Goal: Check status: Check status

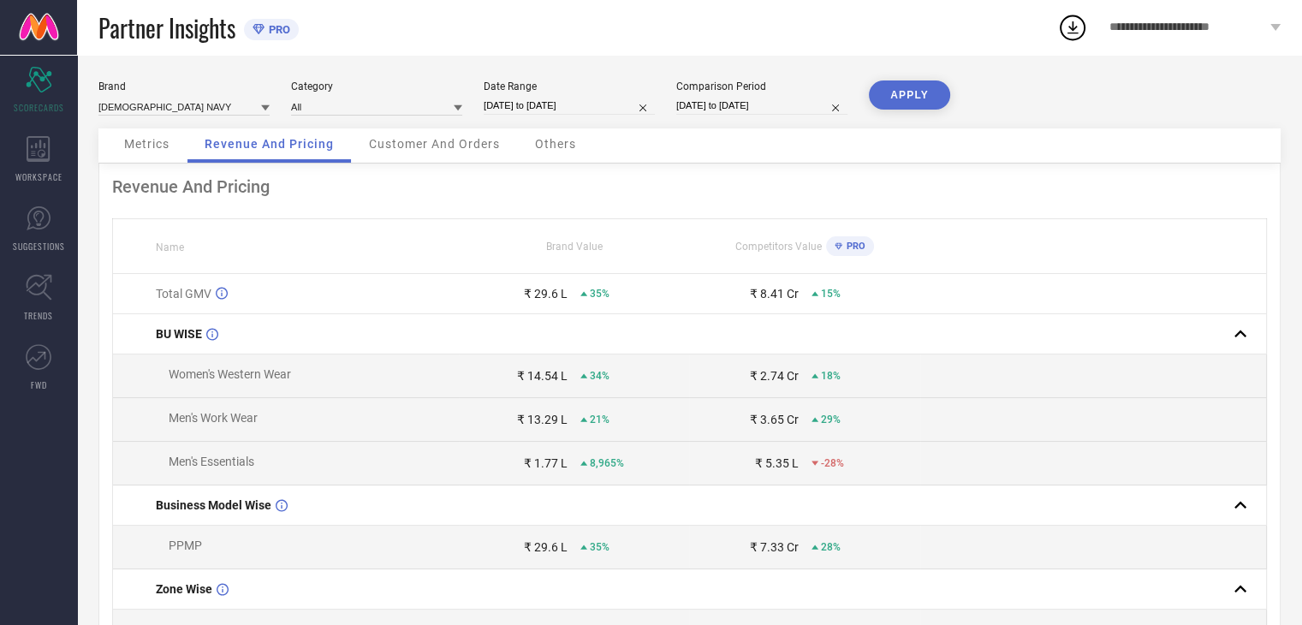
click at [907, 95] on button "APPLY" at bounding box center [909, 94] width 81 height 29
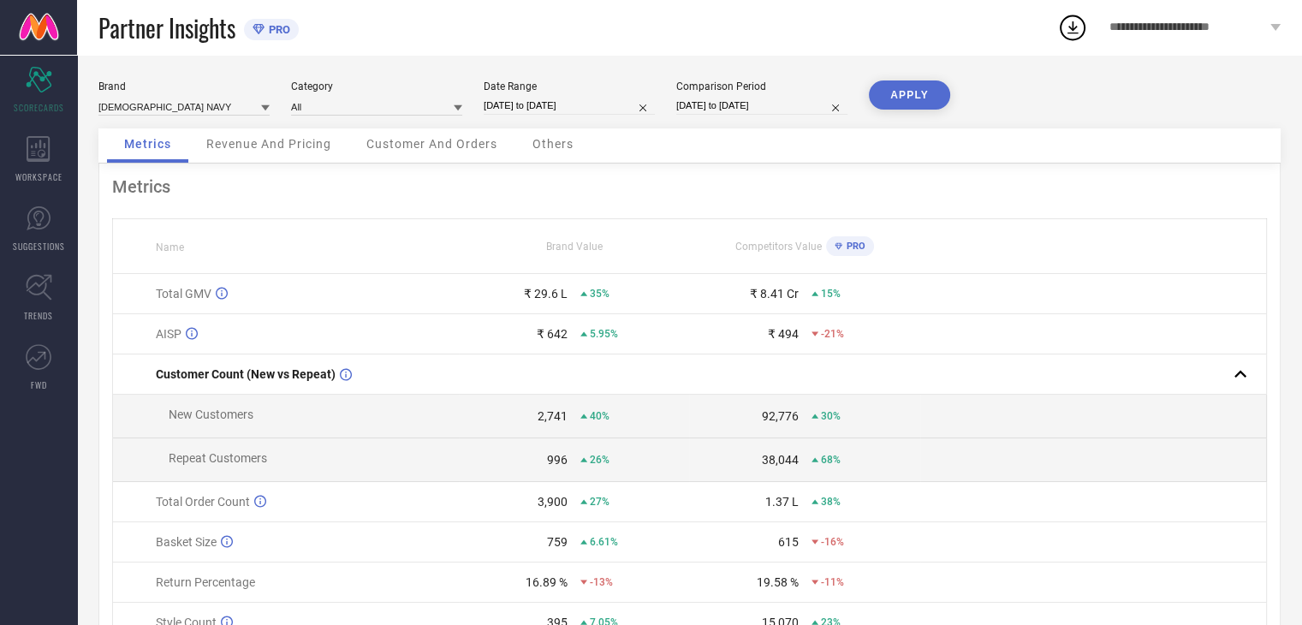
click at [548, 96] on div "Date Range [DATE] to [DATE]" at bounding box center [569, 97] width 171 height 35
click at [545, 104] on input "[DATE] to [DATE]" at bounding box center [569, 106] width 171 height 18
select select "8"
select select "2025"
select select "9"
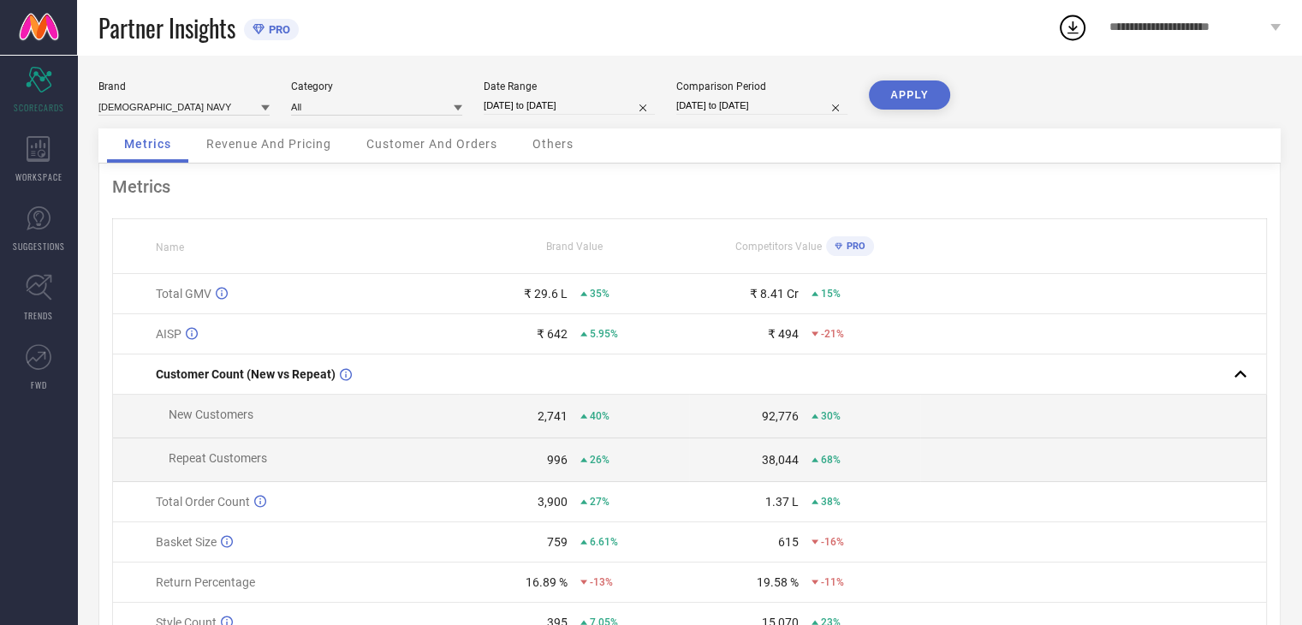
select select "2025"
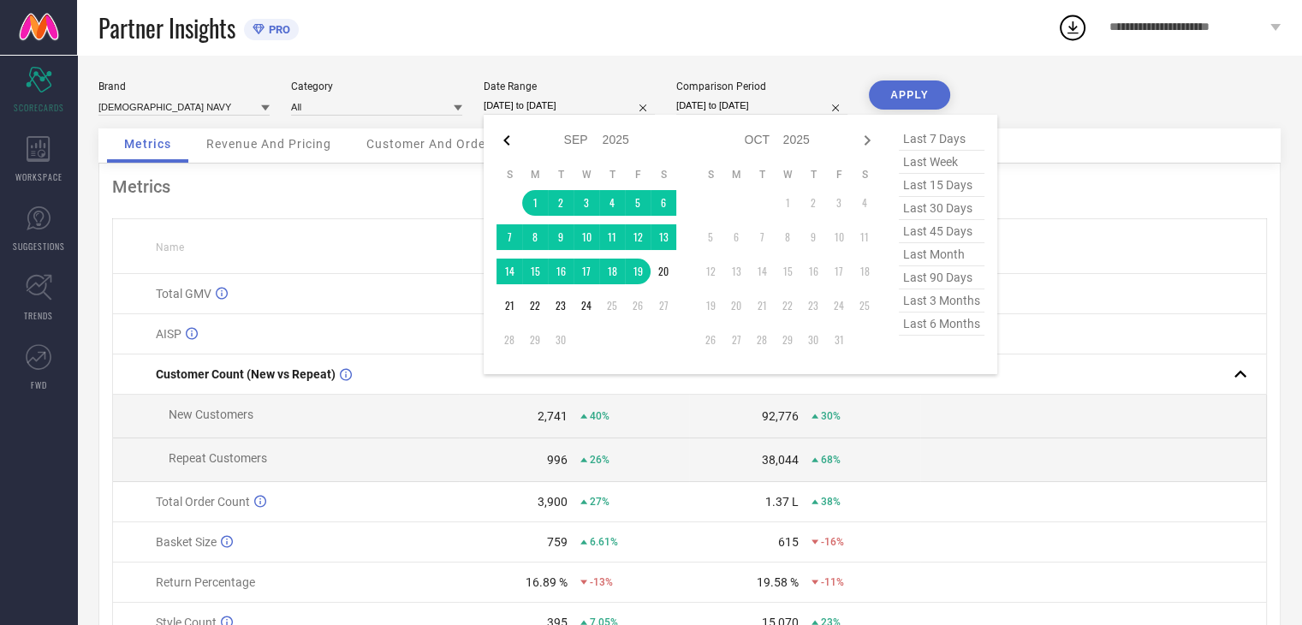
click at [507, 141] on icon at bounding box center [507, 140] width 6 height 10
select select "7"
select select "2025"
select select "8"
select select "2025"
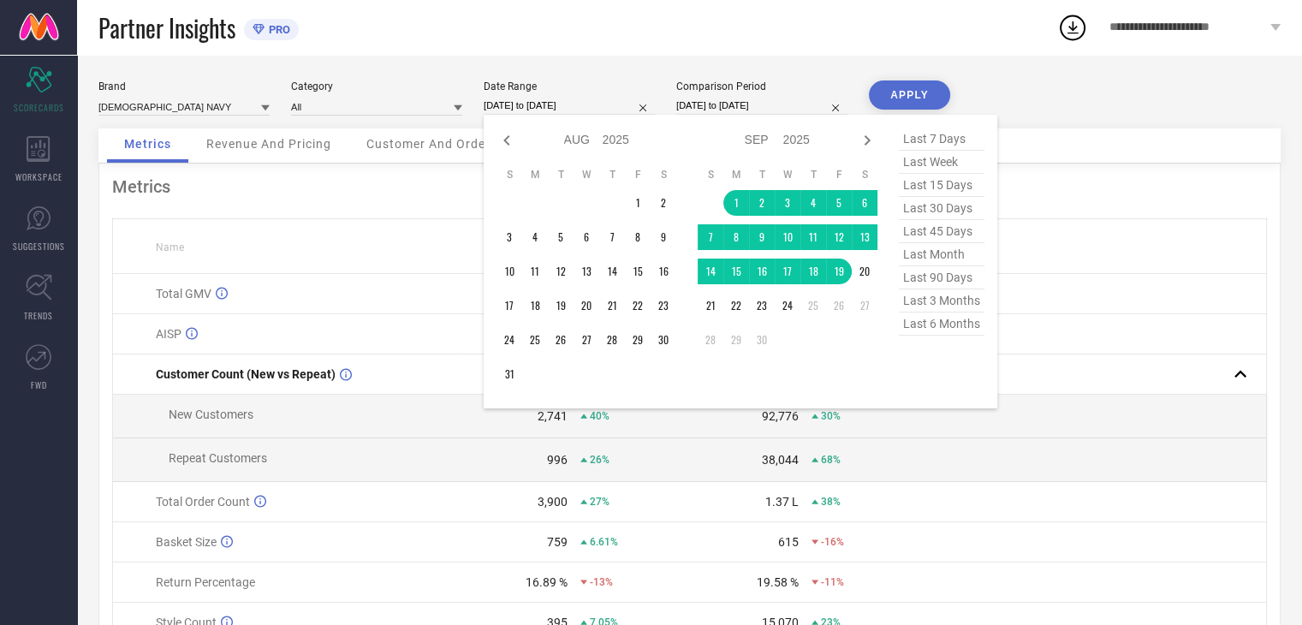
click at [507, 141] on icon at bounding box center [507, 140] width 6 height 10
select select "6"
select select "2025"
select select "7"
select select "2025"
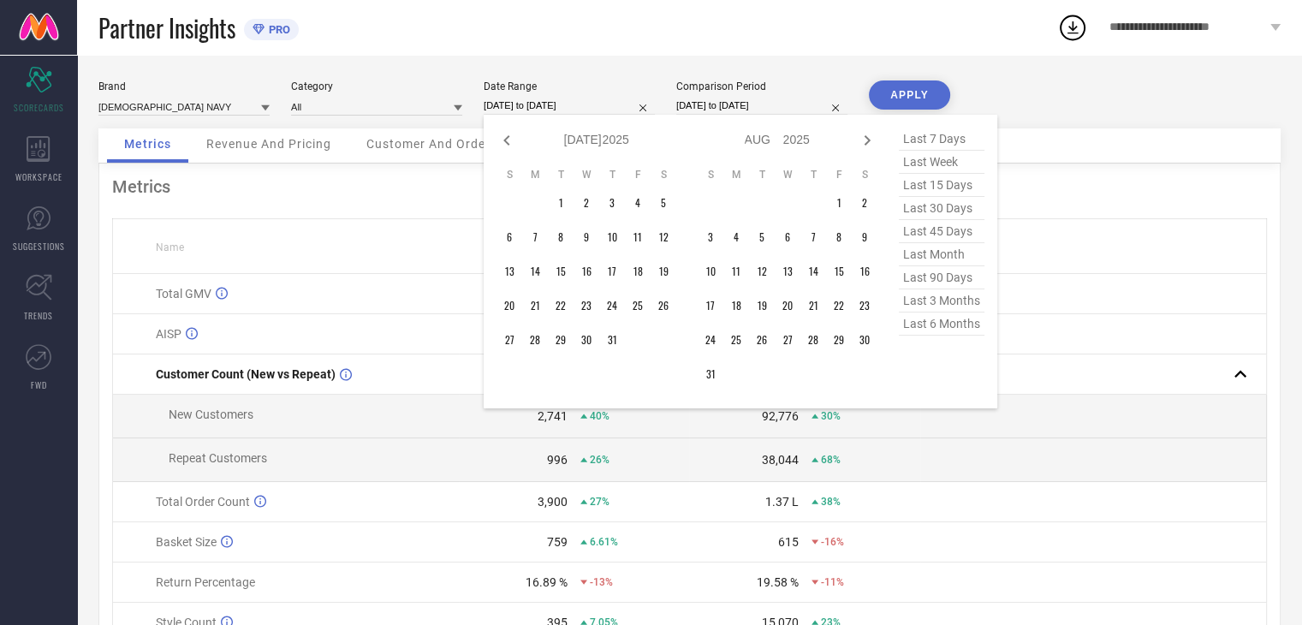
click at [507, 141] on icon at bounding box center [507, 140] width 6 height 10
select select "5"
select select "2025"
select select "6"
select select "2025"
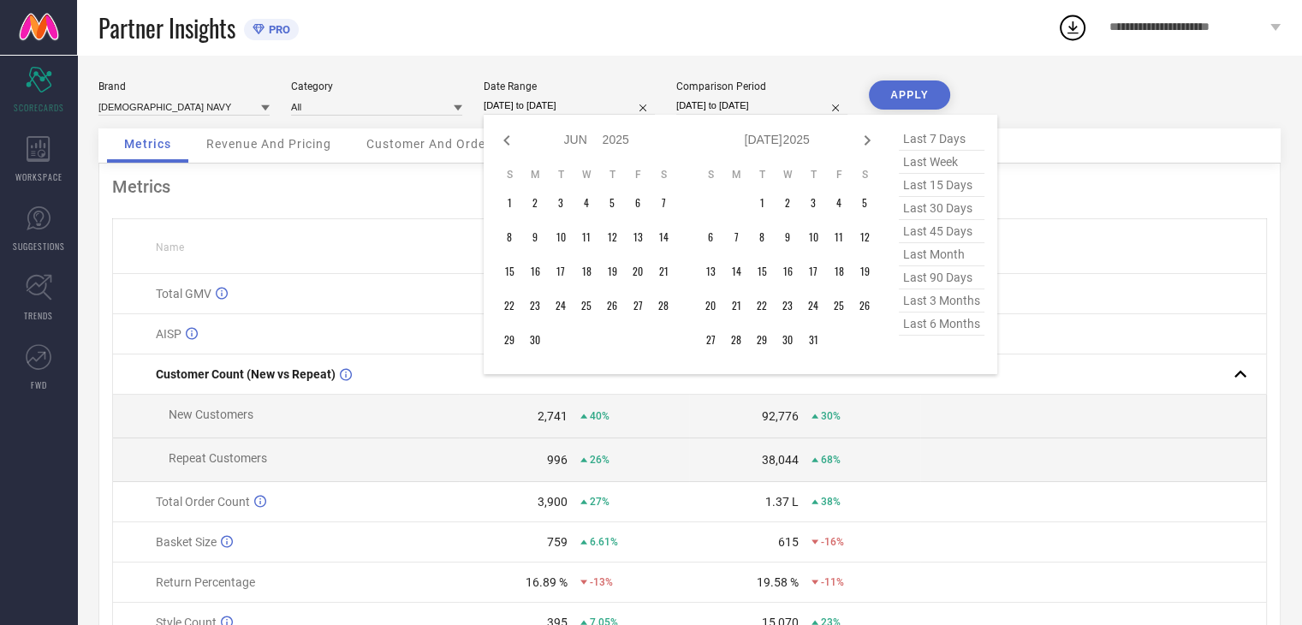
click at [507, 141] on icon at bounding box center [507, 140] width 6 height 10
select select "4"
select select "2025"
select select "5"
select select "2025"
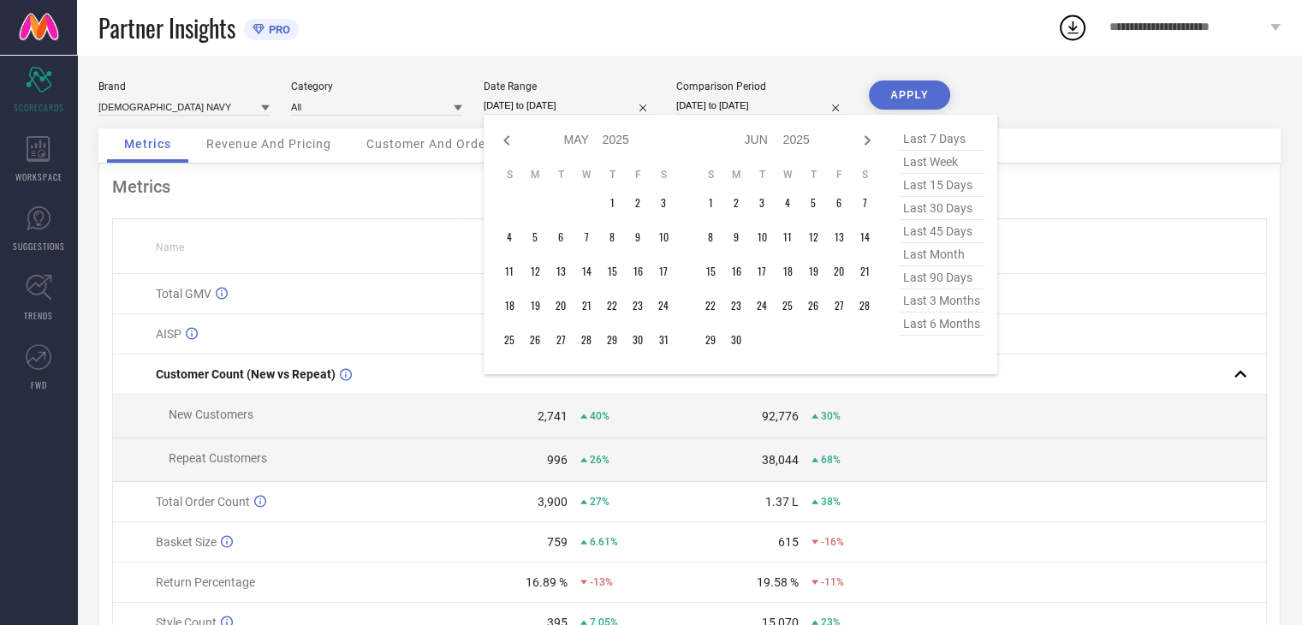
click at [507, 141] on icon at bounding box center [507, 140] width 6 height 10
select select "3"
select select "2025"
select select "4"
select select "2025"
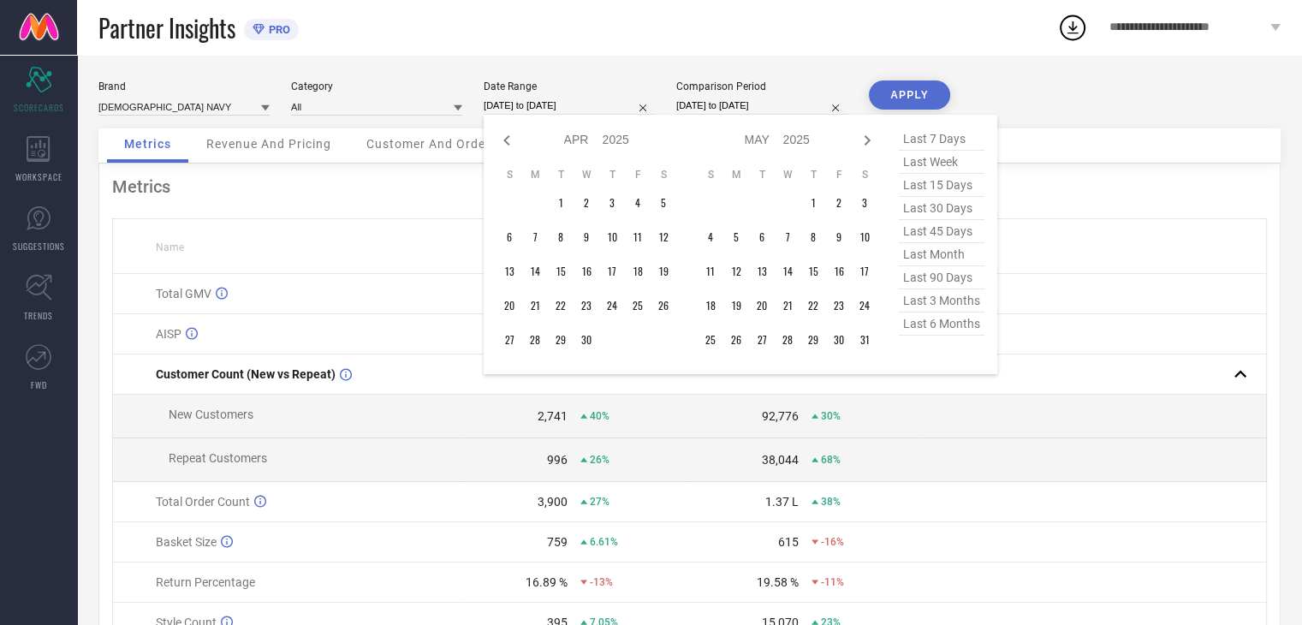
click at [507, 141] on icon at bounding box center [507, 140] width 6 height 10
select select "2"
select select "2025"
select select "3"
select select "2025"
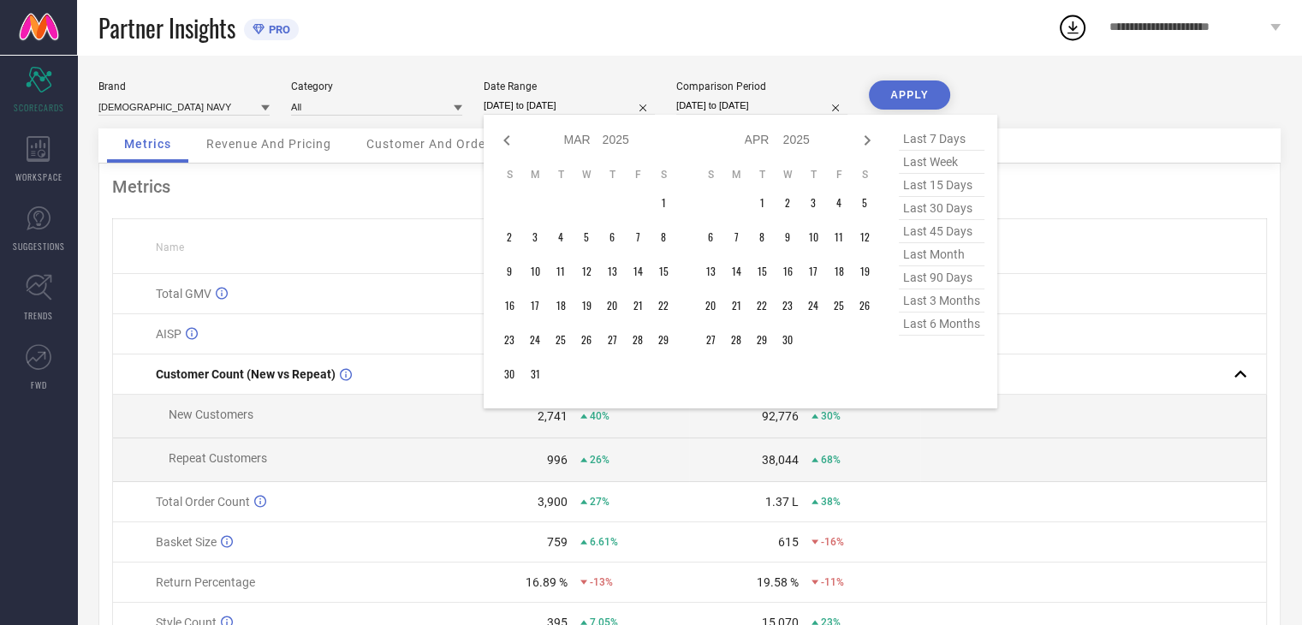
click at [507, 141] on icon at bounding box center [507, 140] width 6 height 10
select select "1"
select select "2025"
select select "2"
select select "2025"
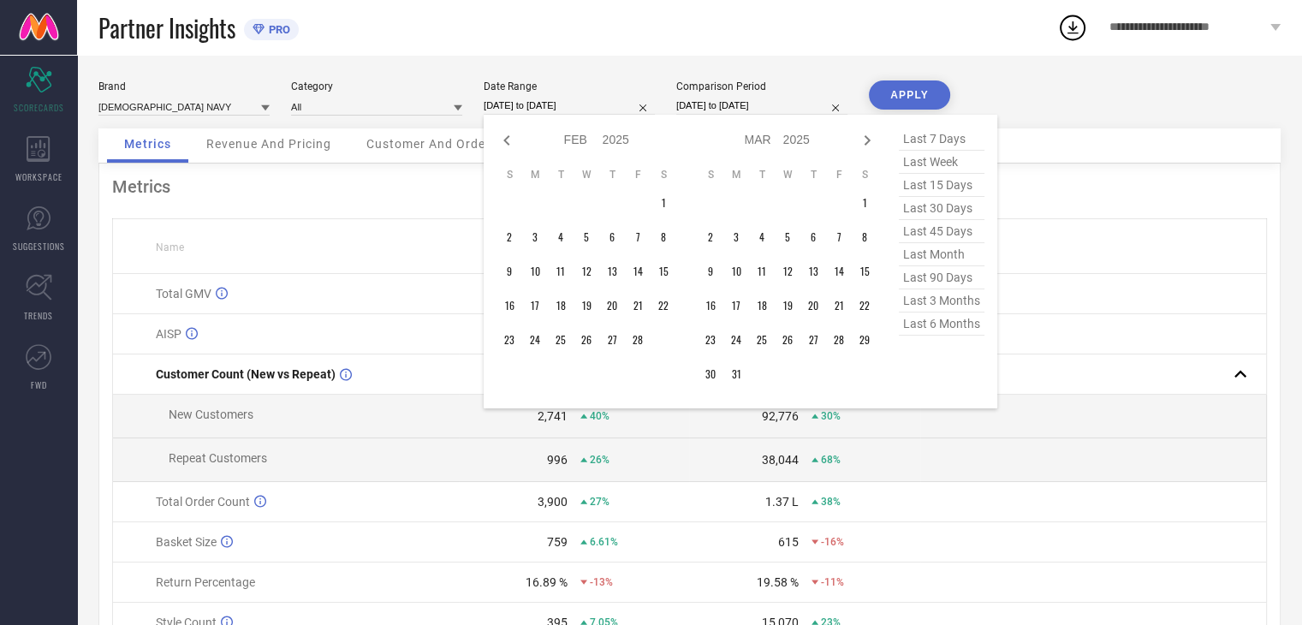
click at [507, 141] on icon at bounding box center [507, 140] width 6 height 10
select select "2025"
select select "1"
select select "2025"
click at [870, 133] on icon at bounding box center [867, 140] width 21 height 21
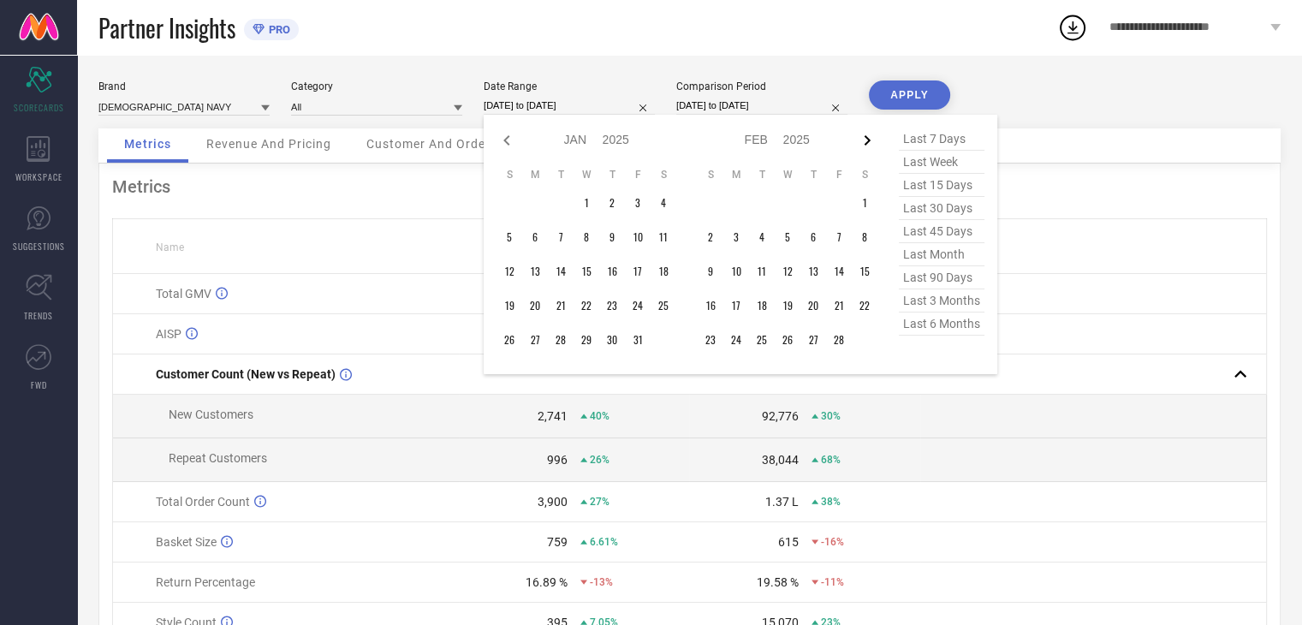
select select "1"
select select "2025"
select select "2"
select select "2025"
click at [870, 133] on icon at bounding box center [867, 140] width 21 height 21
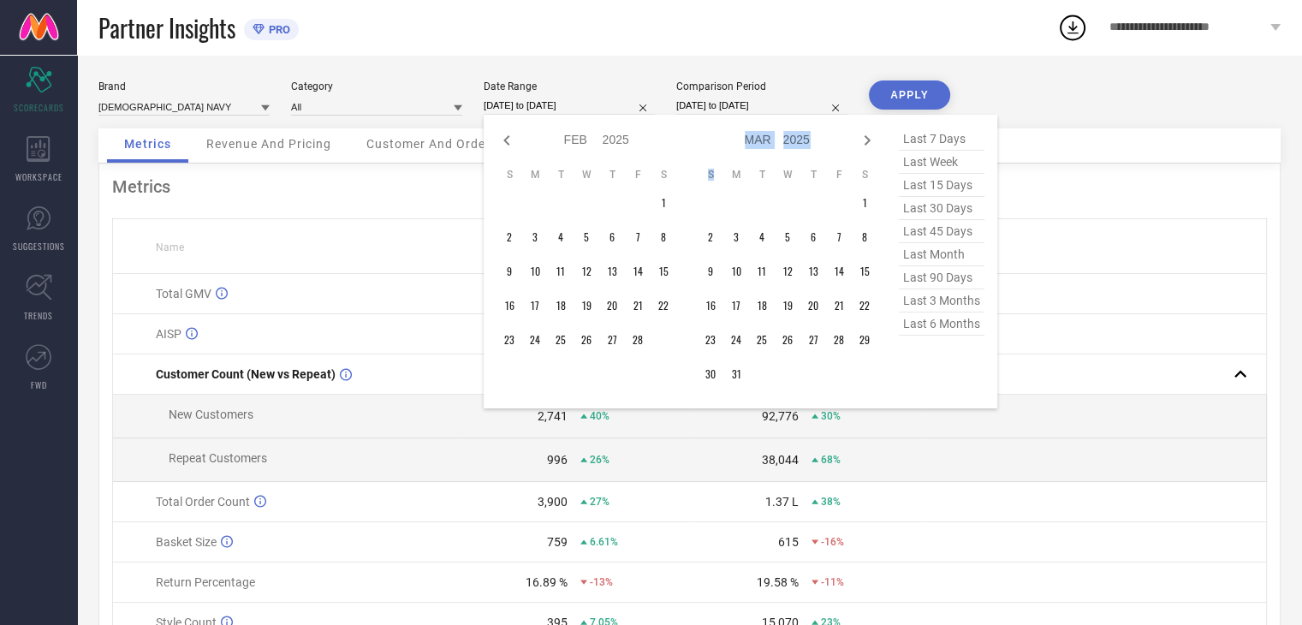
select select "2"
select select "2025"
select select "3"
select select "2025"
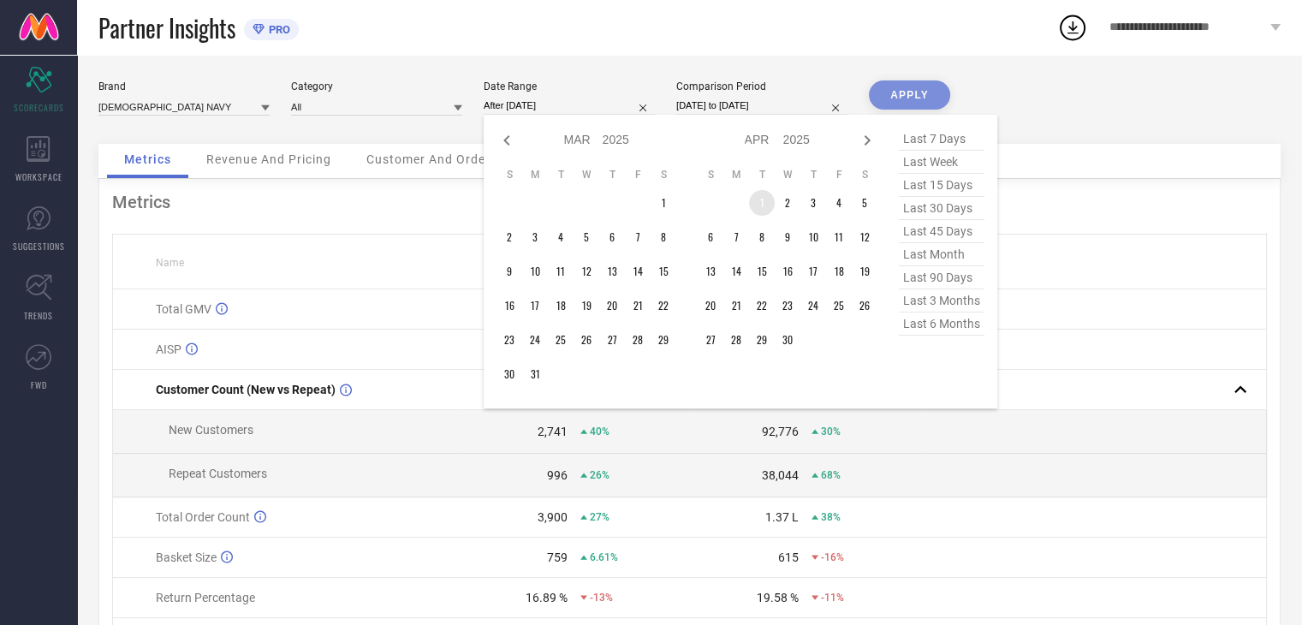
type input "After [DATE]"
click at [764, 206] on td "1" at bounding box center [762, 203] width 26 height 26
click at [872, 140] on icon at bounding box center [867, 140] width 21 height 21
select select "3"
select select "2025"
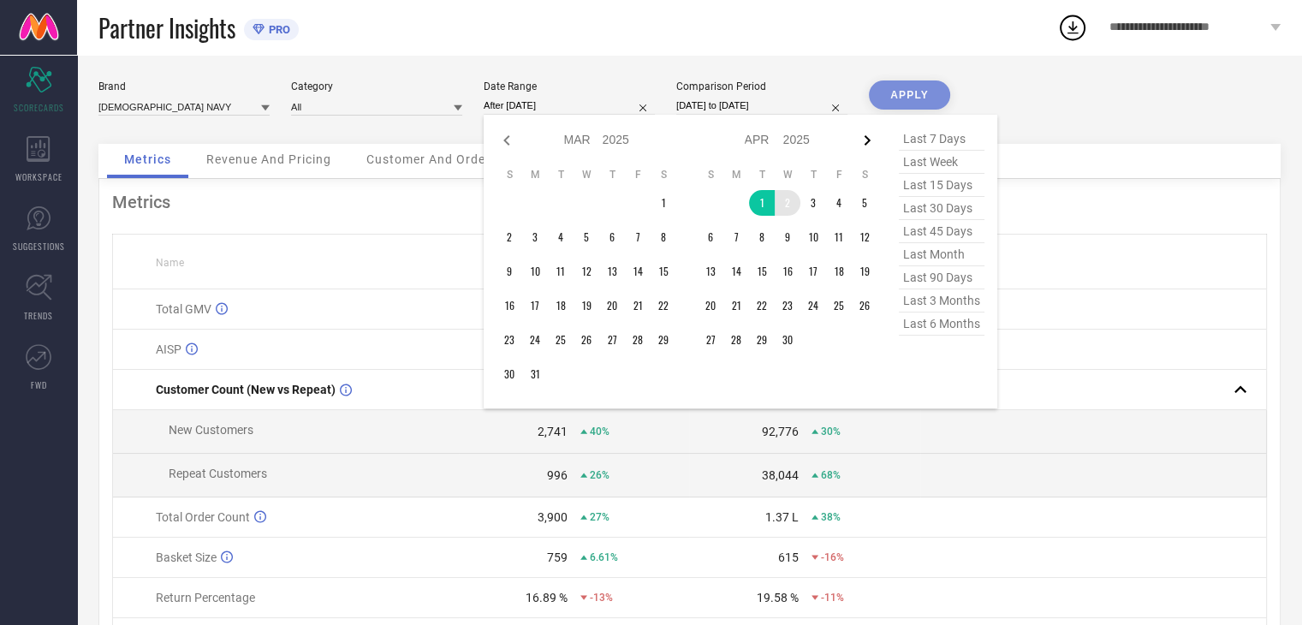
select select "4"
select select "2025"
click at [872, 140] on icon at bounding box center [867, 140] width 21 height 21
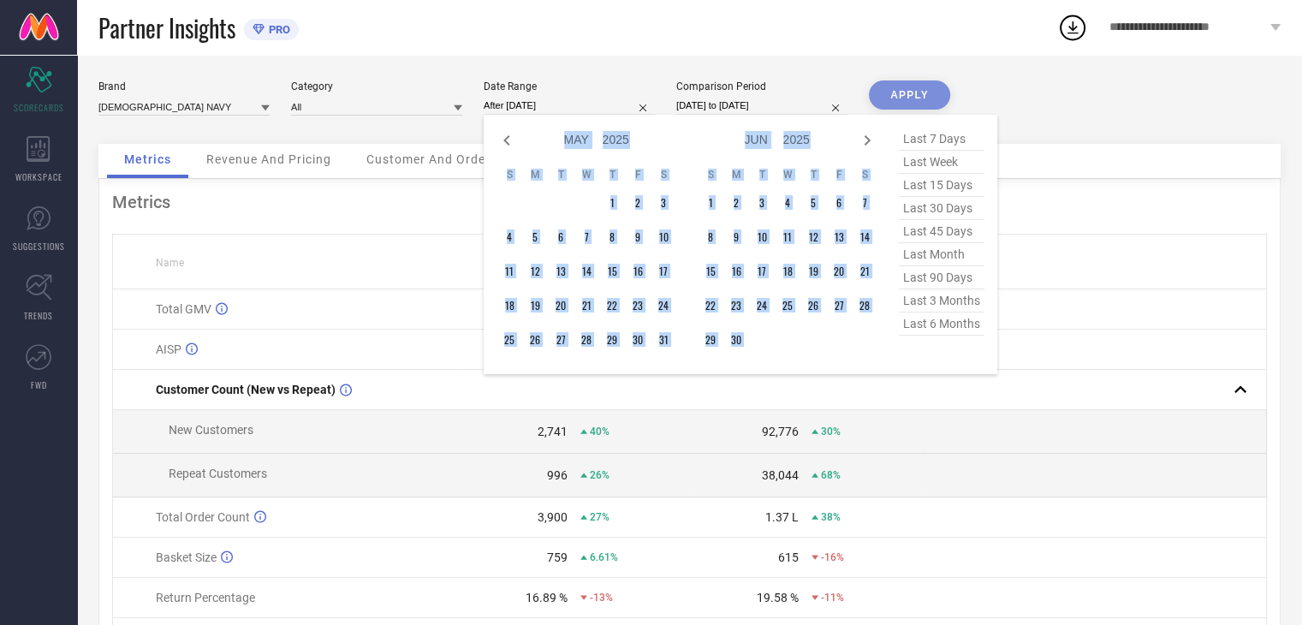
click at [872, 140] on icon at bounding box center [867, 140] width 21 height 21
select select "6"
select select "2025"
select select "7"
select select "2025"
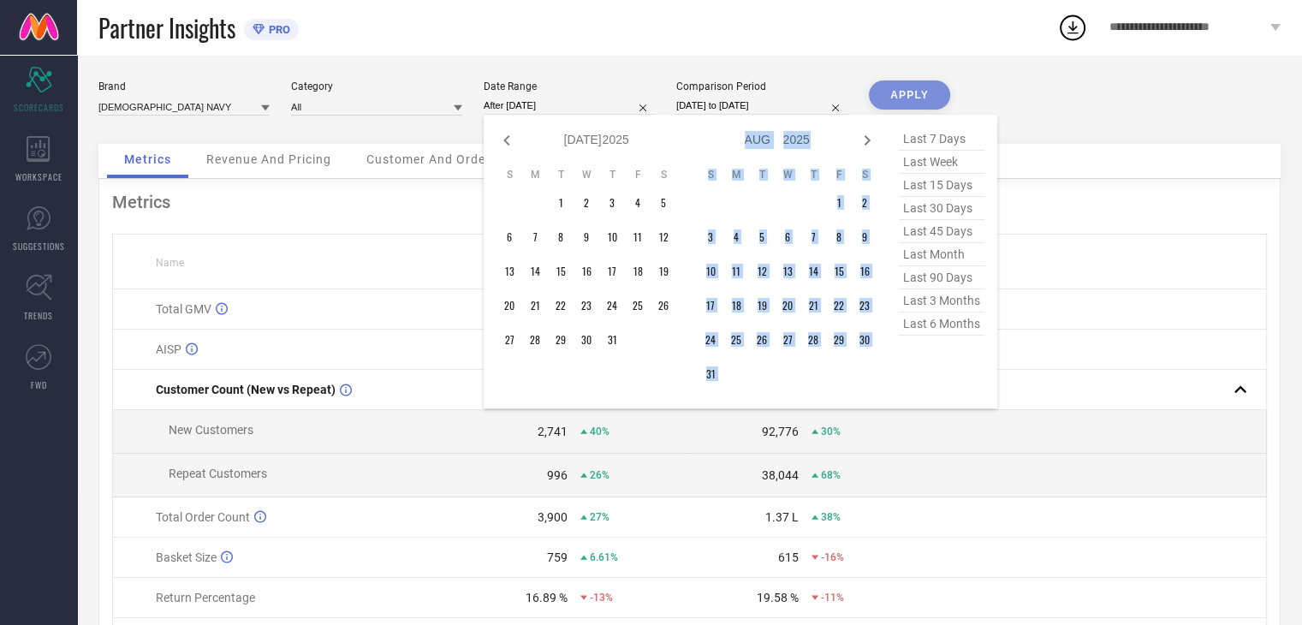
click at [872, 140] on icon at bounding box center [867, 140] width 21 height 21
select select "7"
select select "2025"
select select "8"
select select "2025"
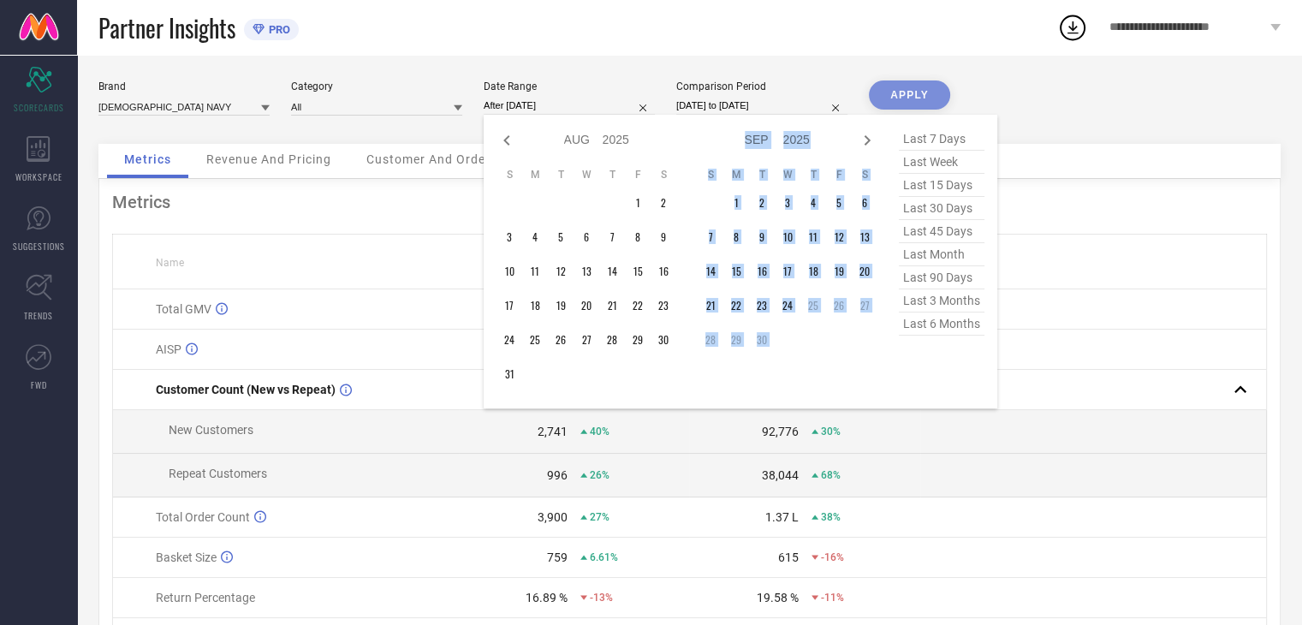
click at [872, 140] on icon at bounding box center [867, 140] width 21 height 21
select select "8"
select select "2025"
select select "9"
select select "2025"
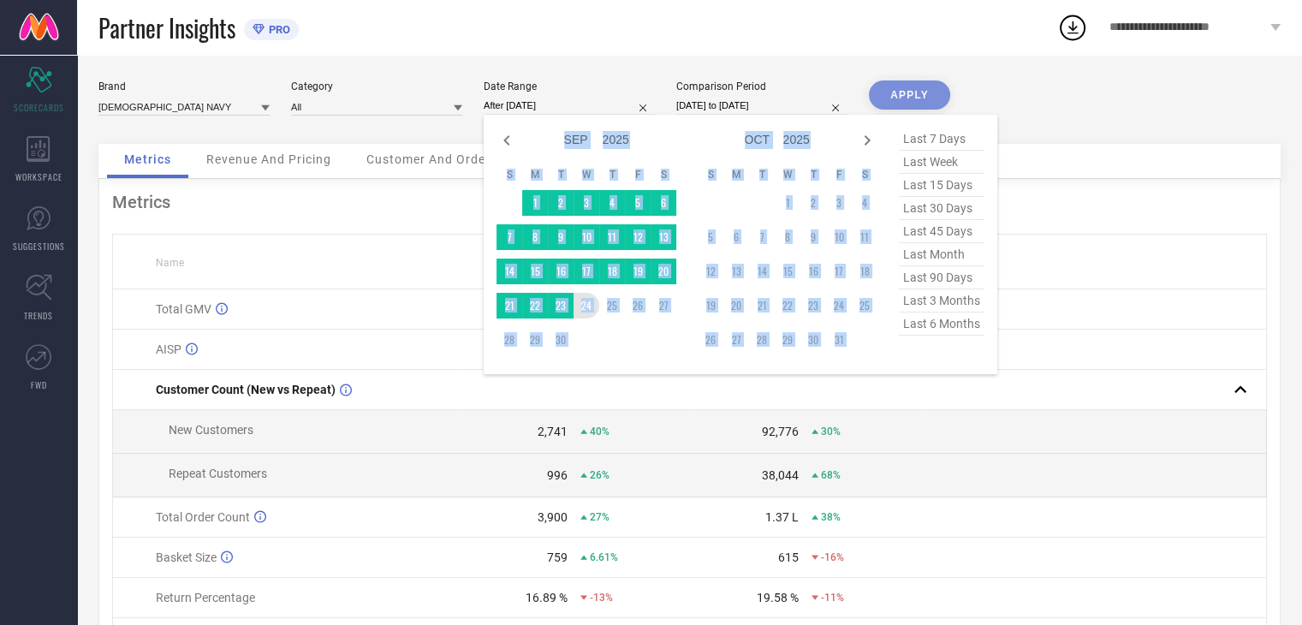
type input "[DATE] to [DATE]"
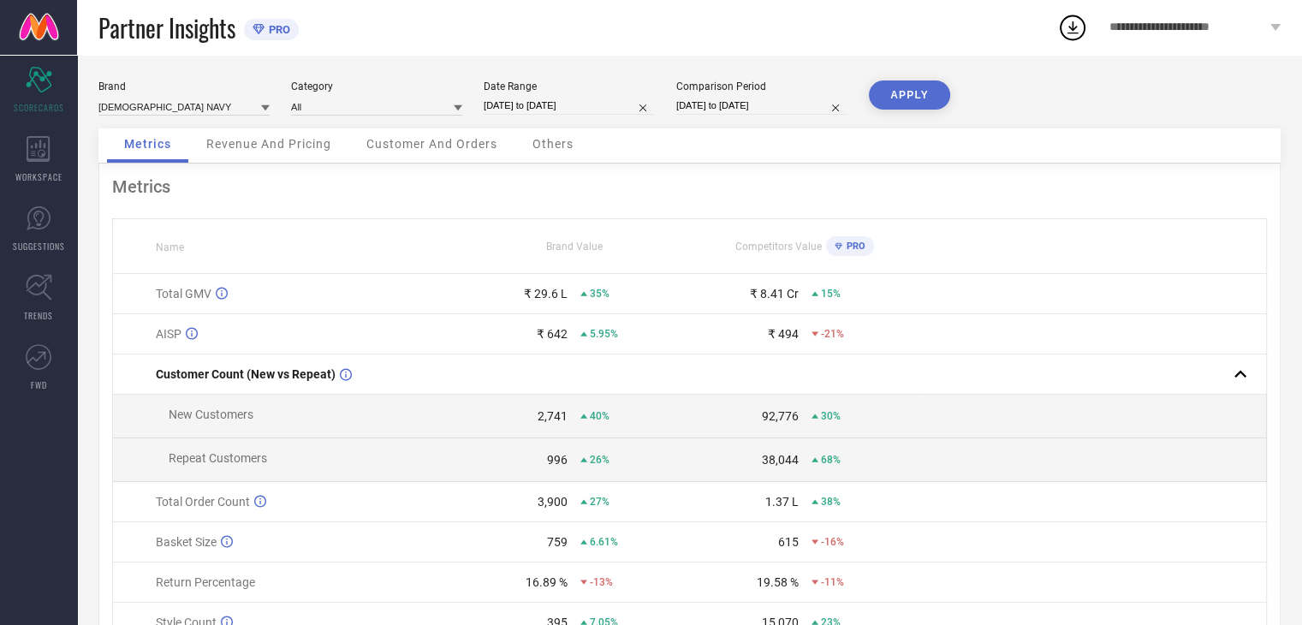
click at [706, 97] on input "[DATE] to [DATE]" at bounding box center [762, 106] width 171 height 18
select select "8"
select select "2024"
select select "9"
select select "2024"
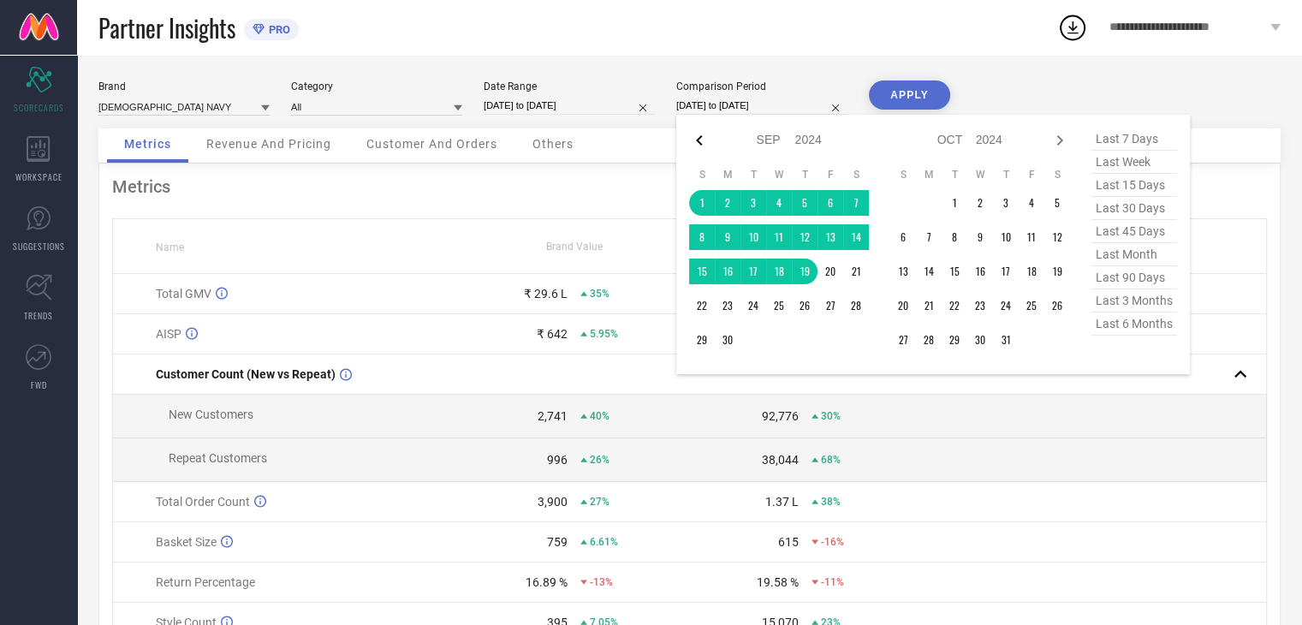
click at [702, 143] on icon at bounding box center [699, 140] width 21 height 21
select select "7"
select select "2024"
select select "8"
select select "2024"
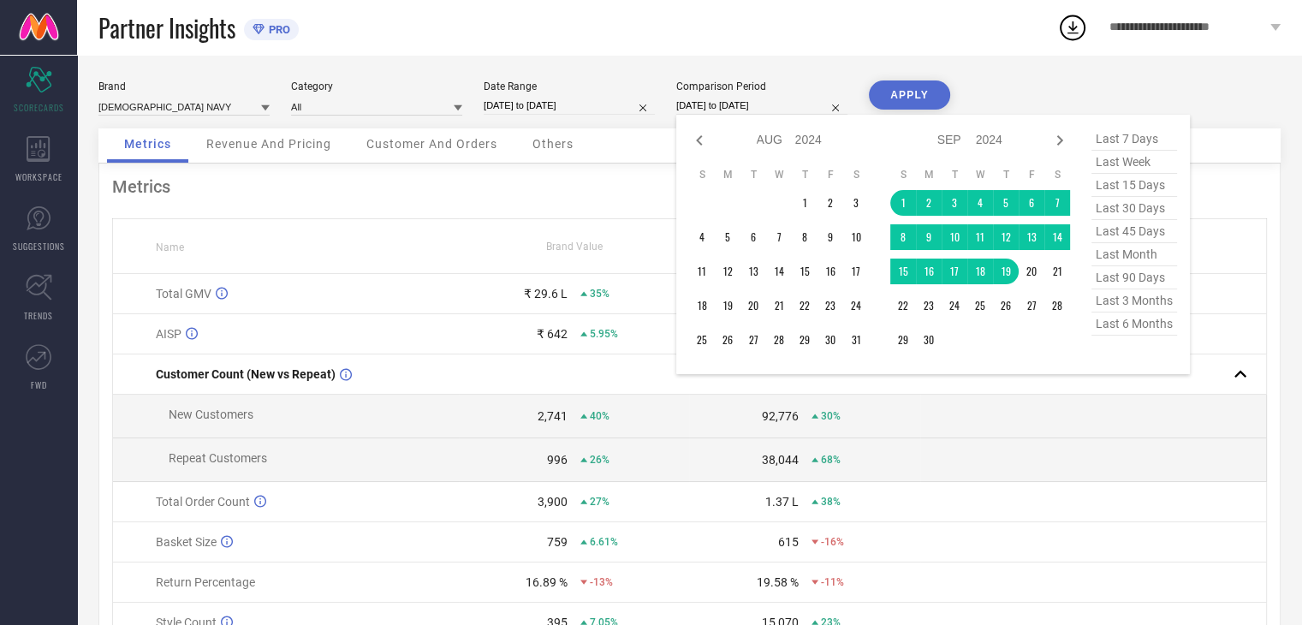
click at [702, 143] on icon at bounding box center [699, 140] width 21 height 21
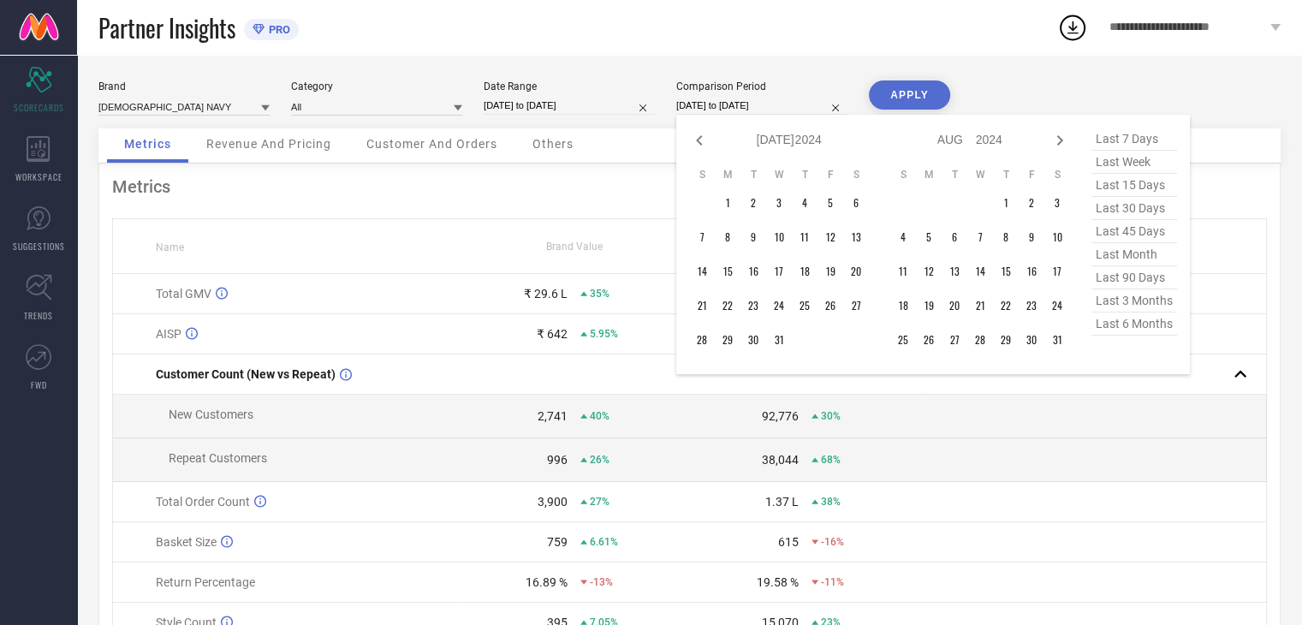
click at [702, 143] on icon at bounding box center [699, 140] width 21 height 21
select select "5"
select select "2024"
select select "6"
select select "2024"
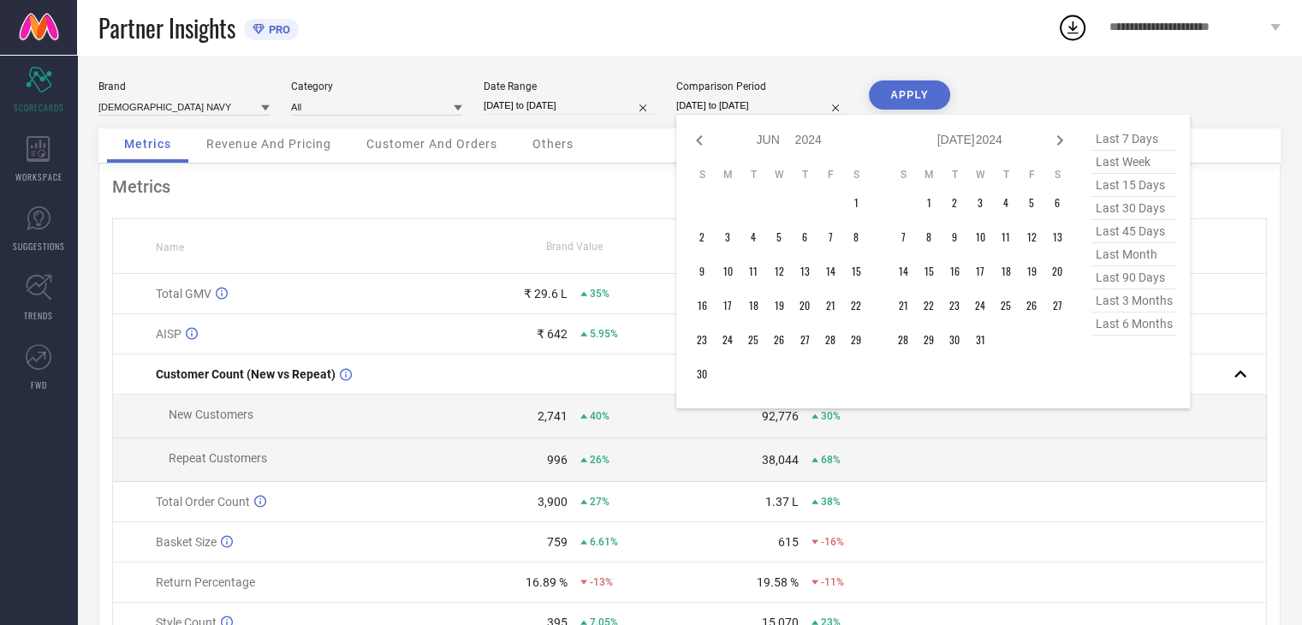
click at [702, 143] on icon at bounding box center [699, 140] width 21 height 21
select select "3"
select select "2024"
select select "4"
select select "2024"
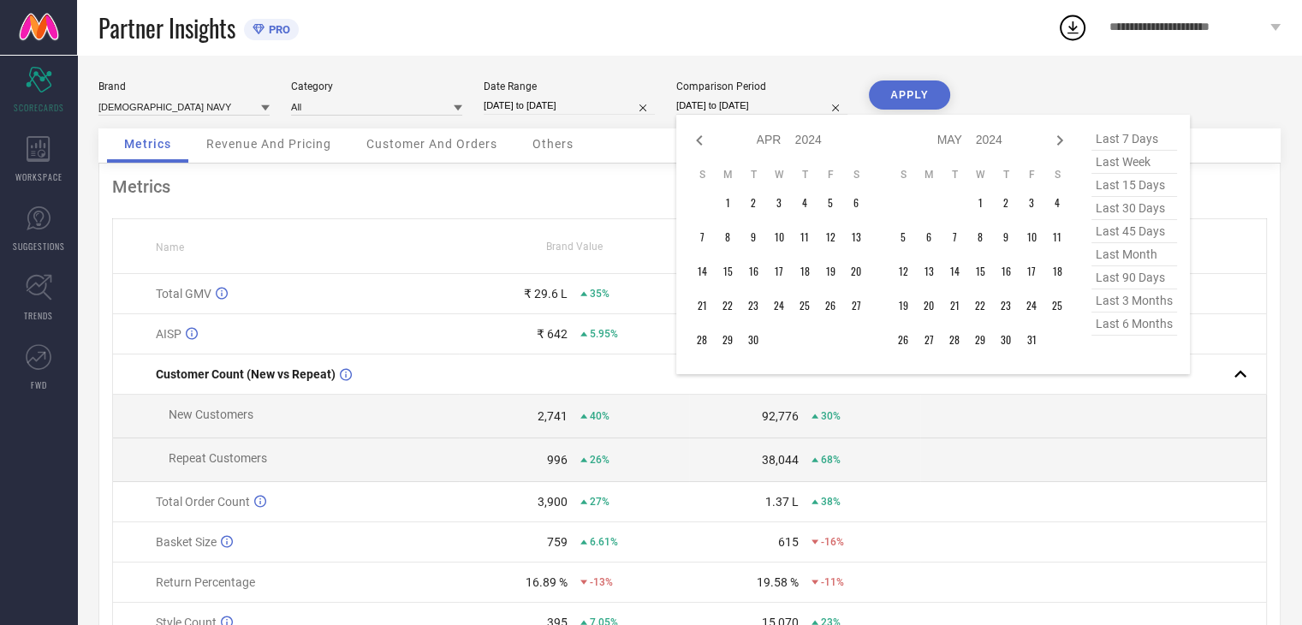
click at [702, 143] on icon at bounding box center [699, 140] width 21 height 21
select select "2"
select select "2024"
select select "3"
select select "2024"
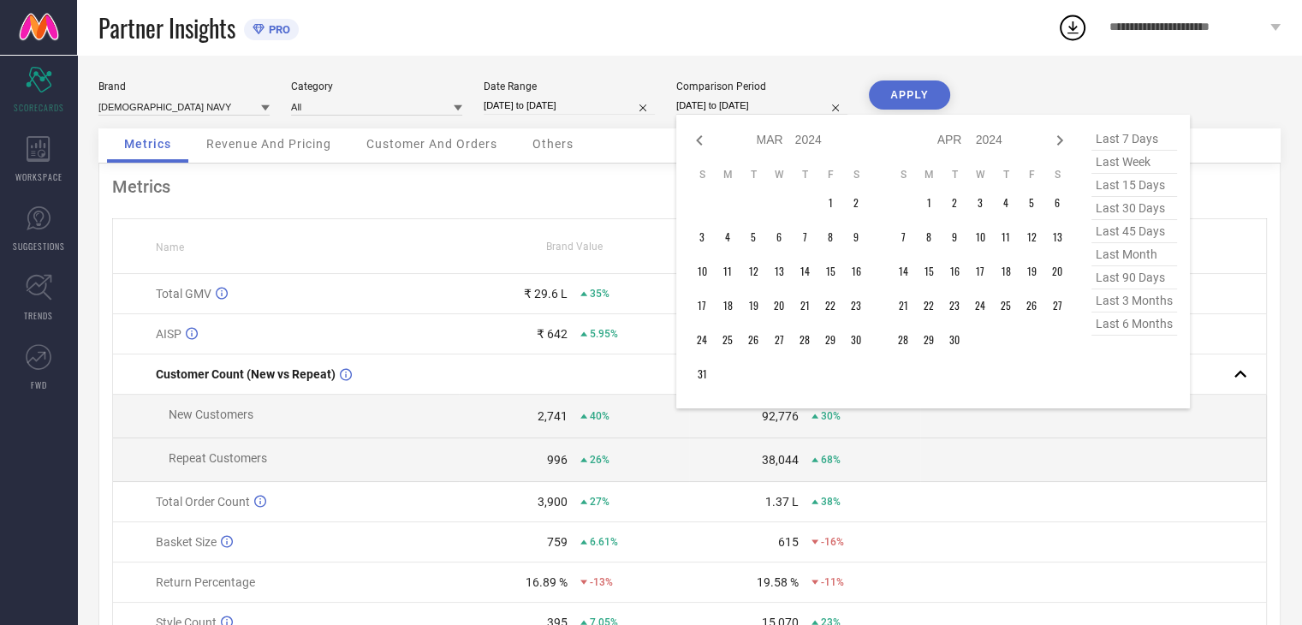
click at [702, 143] on icon at bounding box center [699, 140] width 21 height 21
select select "1"
select select "2024"
select select "2"
select select "2024"
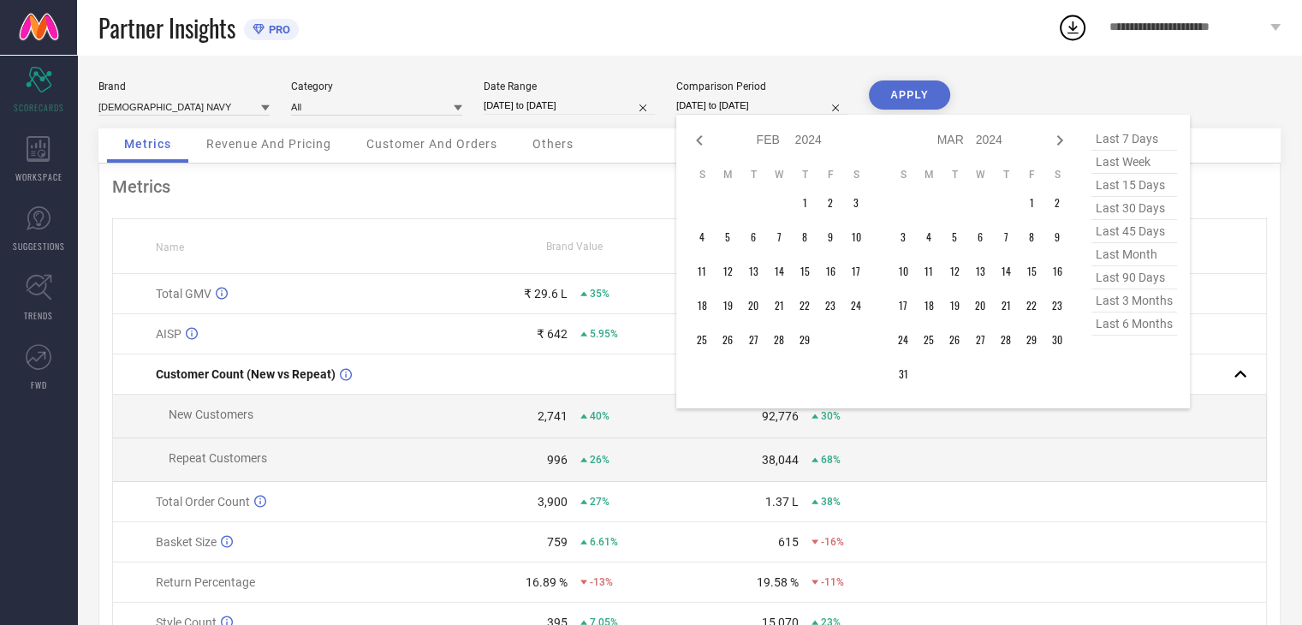
click at [702, 143] on icon at bounding box center [699, 140] width 21 height 21
select select "2024"
select select "1"
select select "2024"
click at [1055, 141] on icon at bounding box center [1060, 140] width 21 height 21
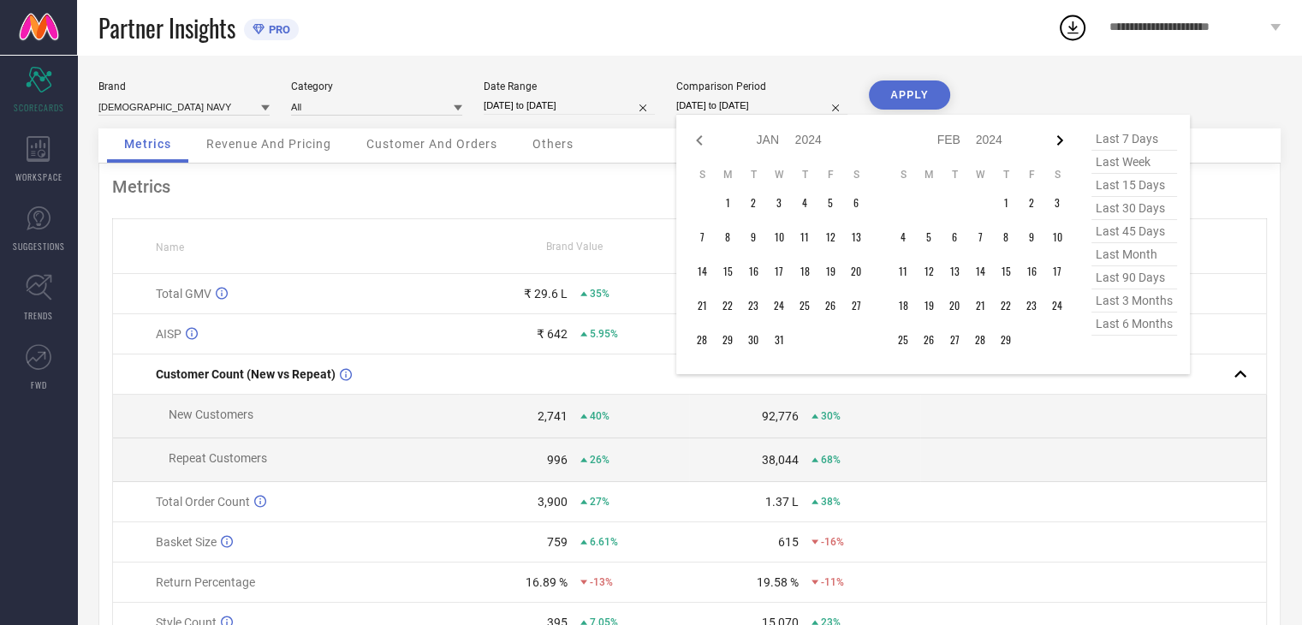
select select "1"
select select "2024"
select select "2"
select select "2024"
click at [1055, 141] on icon at bounding box center [1060, 140] width 21 height 21
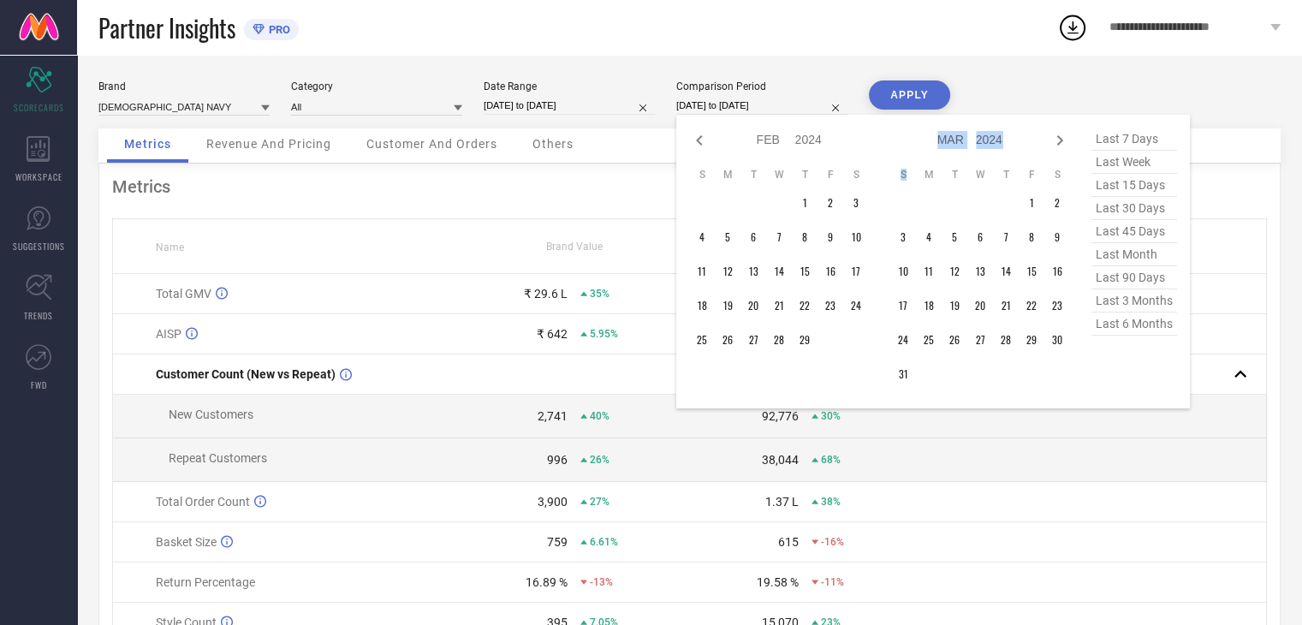
select select "2"
select select "2024"
select select "3"
select select "2024"
type input "After [DATE]"
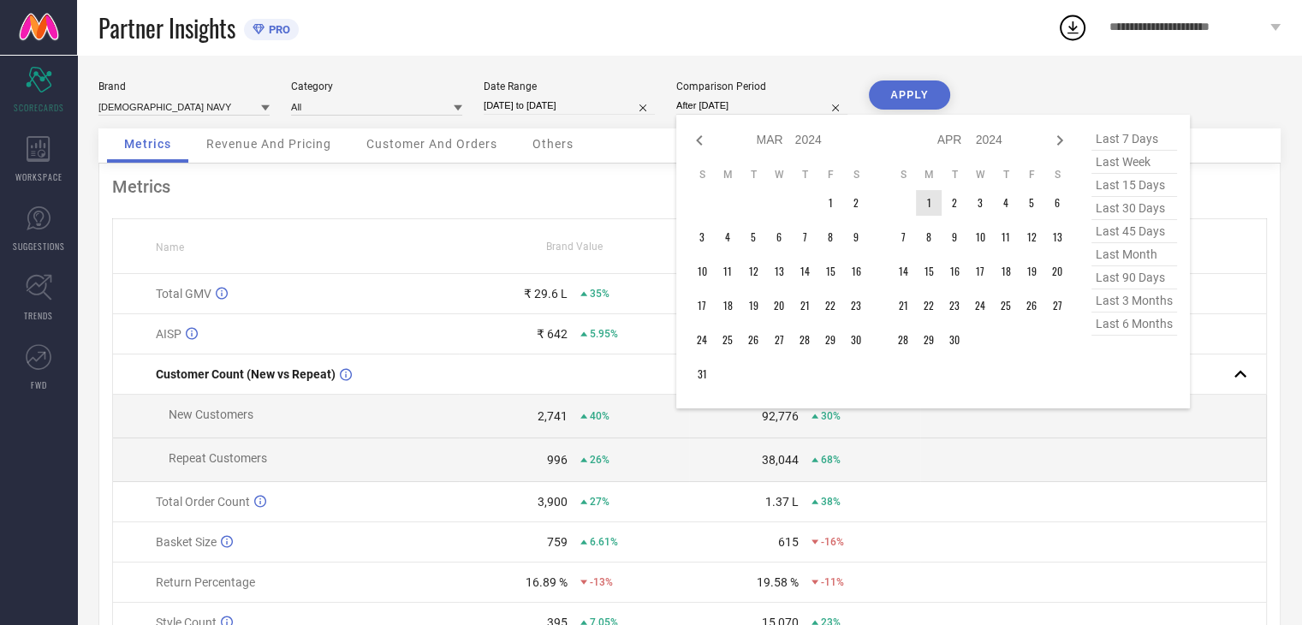
click at [939, 199] on td "1" at bounding box center [929, 203] width 26 height 26
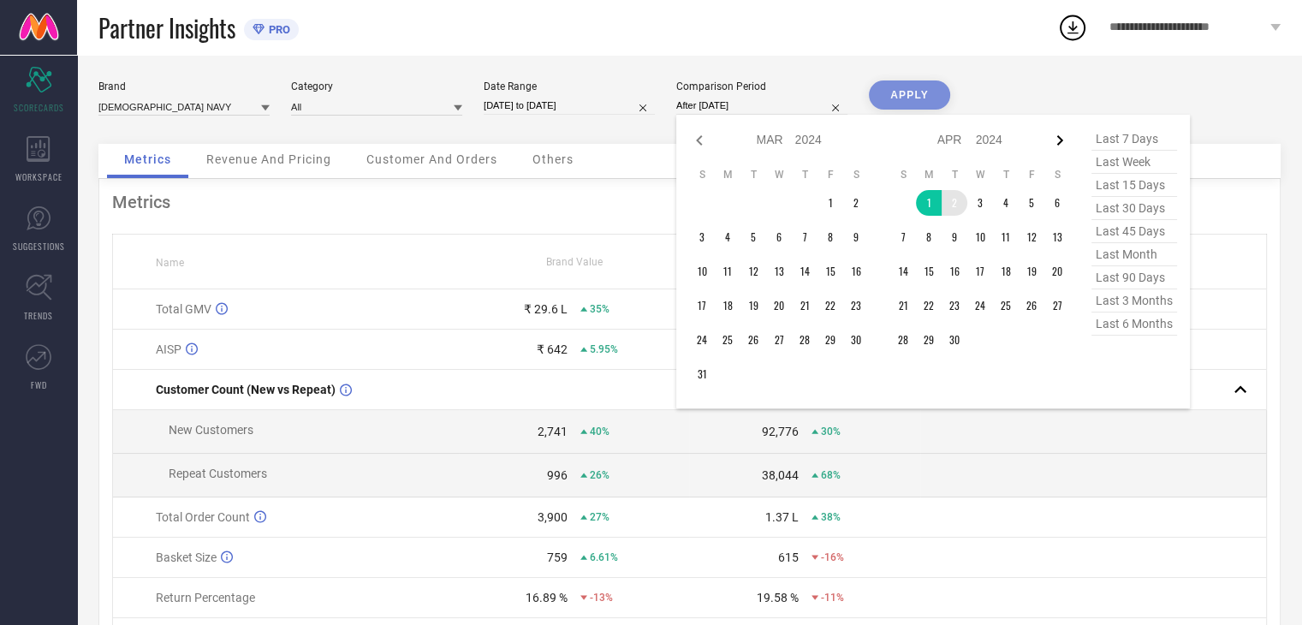
click at [1066, 136] on icon at bounding box center [1060, 140] width 21 height 21
select select "3"
select select "2024"
select select "4"
select select "2024"
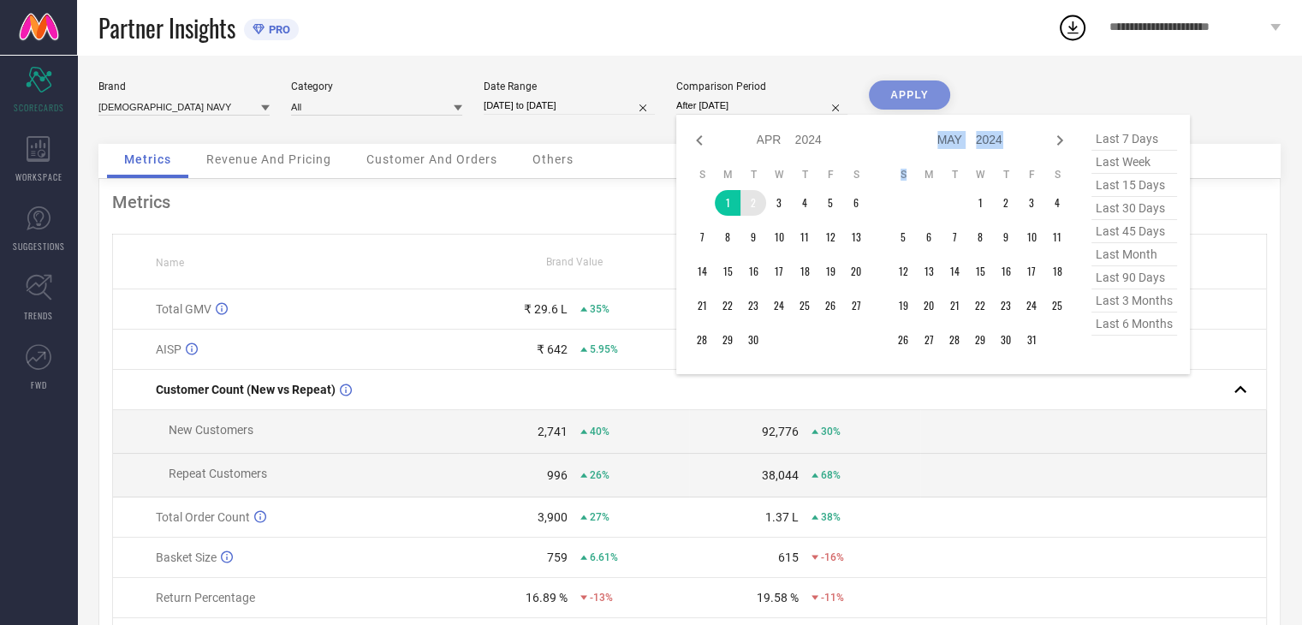
click at [1066, 136] on icon at bounding box center [1060, 140] width 21 height 21
select select "4"
select select "2024"
select select "5"
select select "2024"
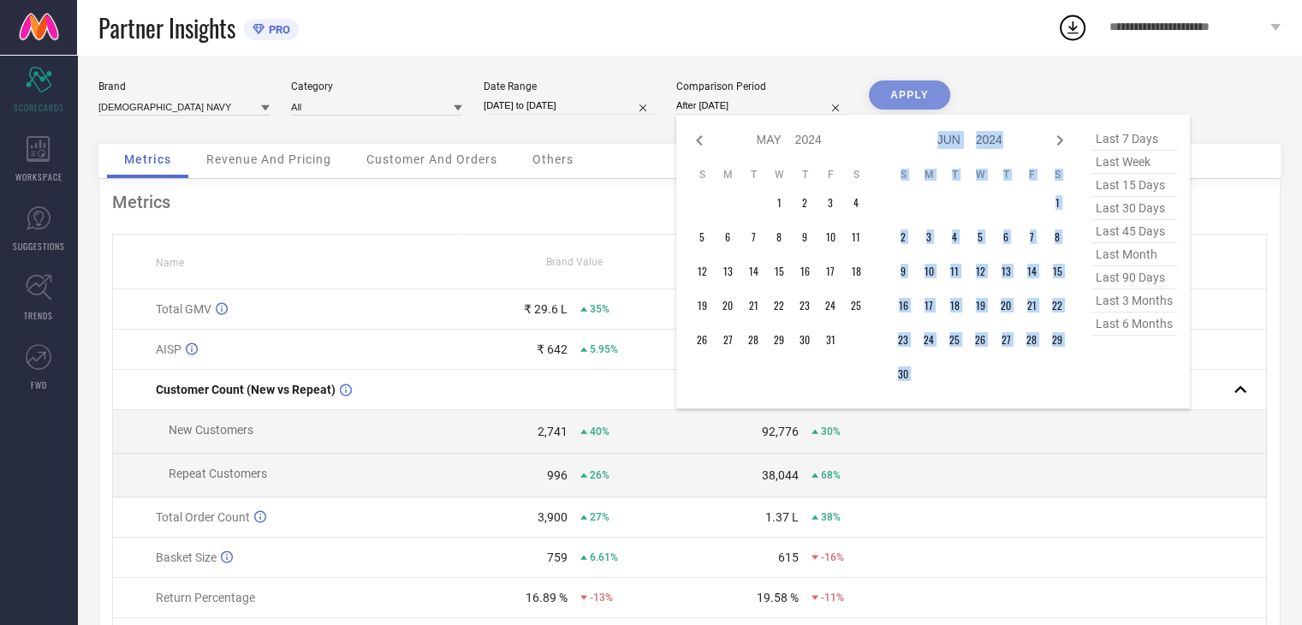
click at [1066, 136] on icon at bounding box center [1060, 140] width 21 height 21
select select "5"
select select "2024"
select select "6"
select select "2024"
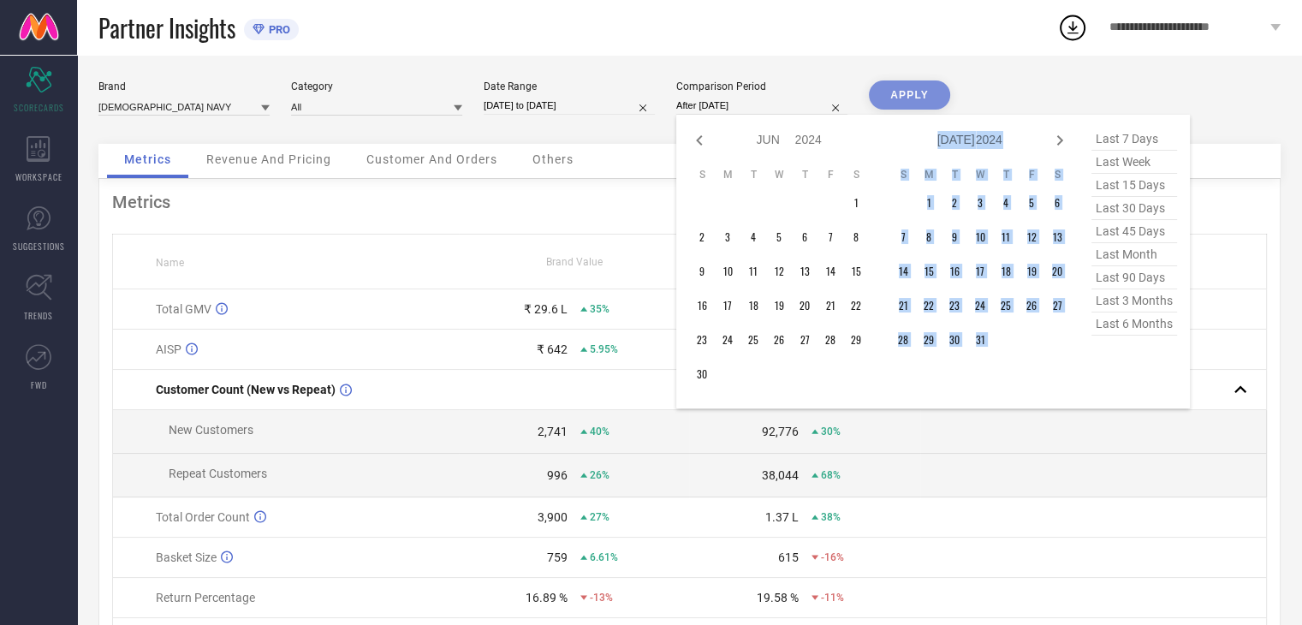
click at [1066, 136] on icon at bounding box center [1060, 140] width 21 height 21
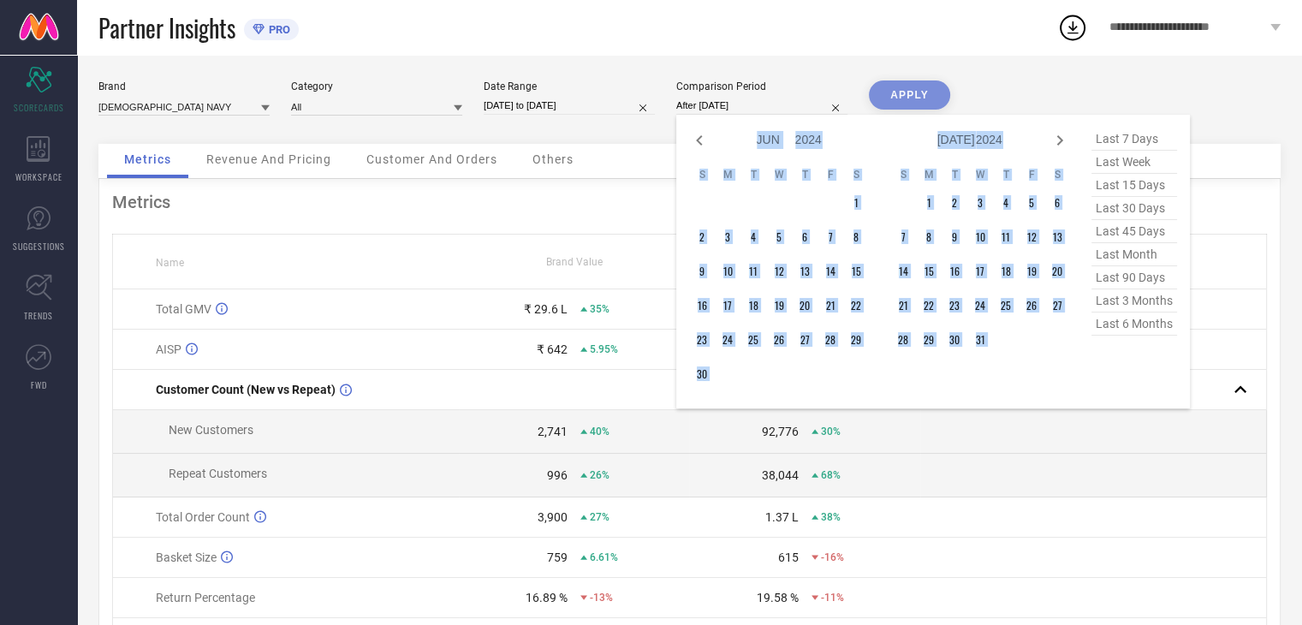
select select "6"
select select "2024"
select select "7"
select select "2024"
click at [1066, 136] on icon at bounding box center [1060, 140] width 21 height 21
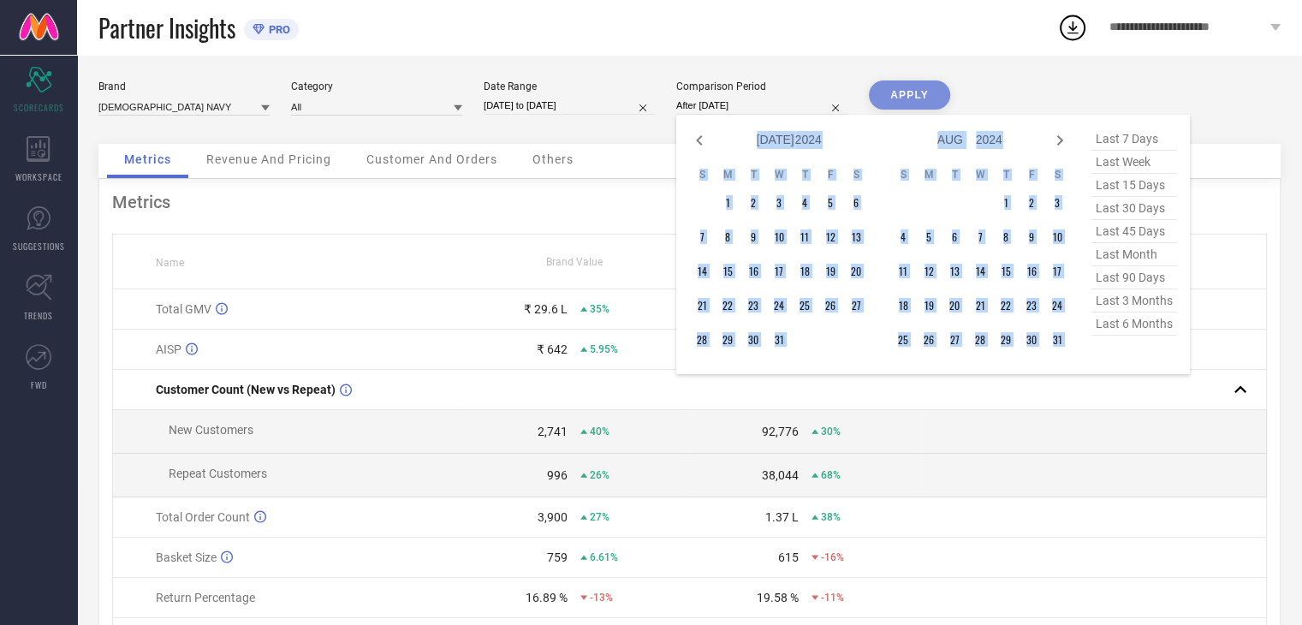
select select "7"
select select "2024"
select select "8"
select select "2024"
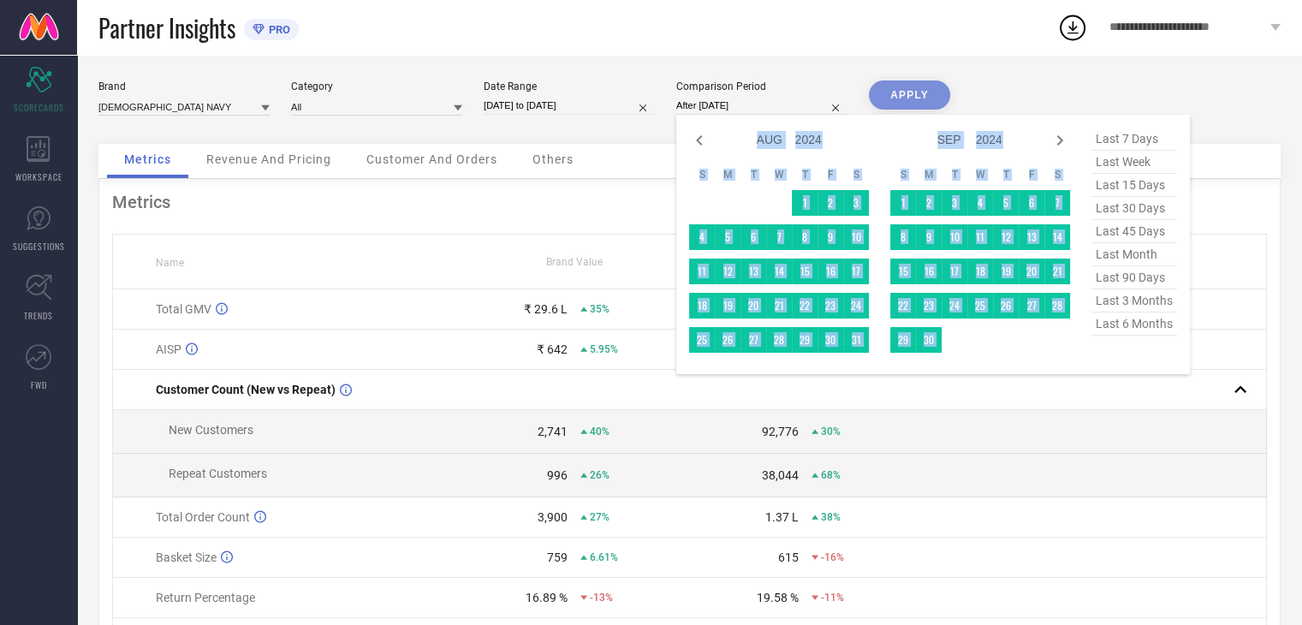
click at [986, 343] on td at bounding box center [981, 340] width 26 height 26
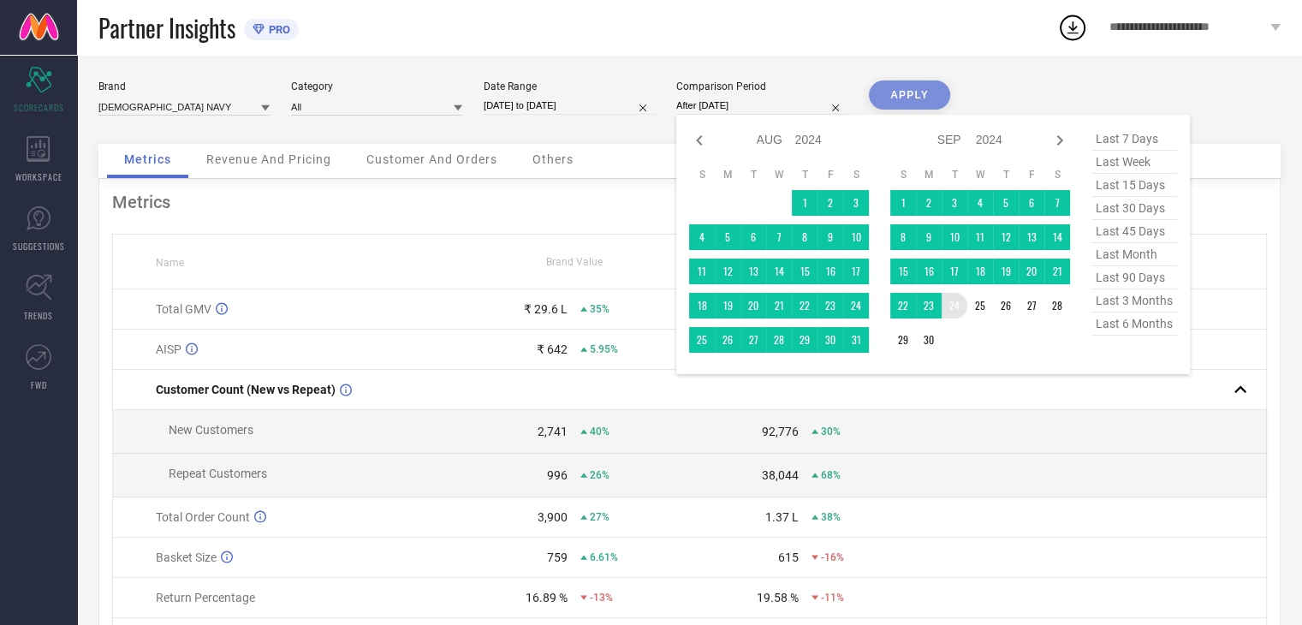
type input "[DATE] to [DATE]"
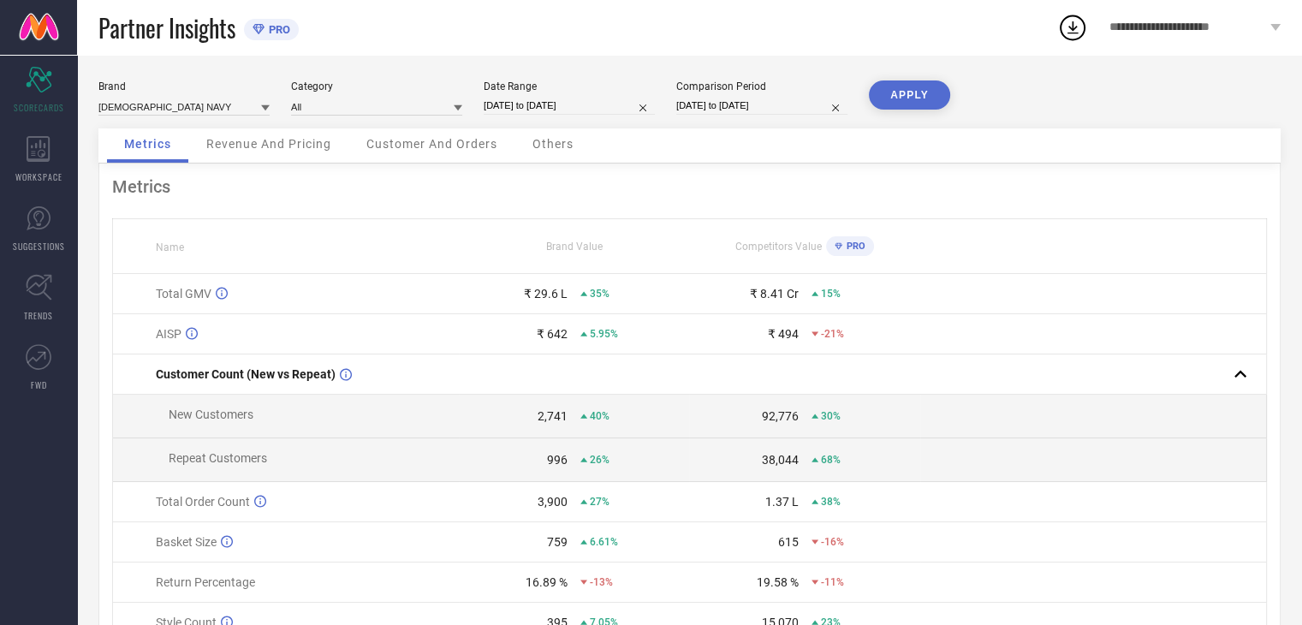
click at [897, 98] on button "APPLY" at bounding box center [909, 94] width 81 height 29
click at [909, 91] on button "APPLY" at bounding box center [909, 94] width 81 height 29
